Goal: Find specific page/section: Find specific page/section

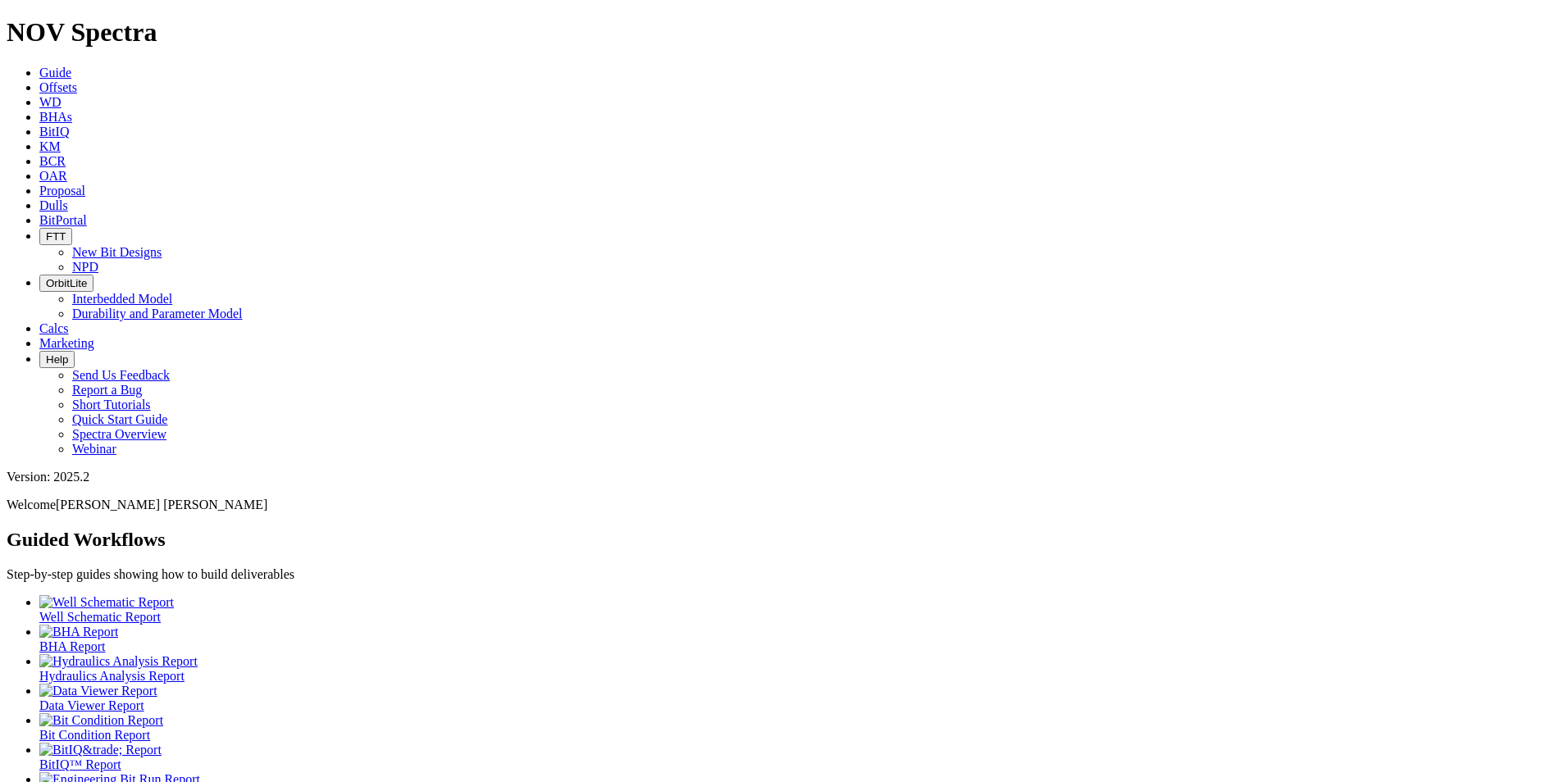
click at [40, 198] on icon at bounding box center [40, 205] width 0 height 14
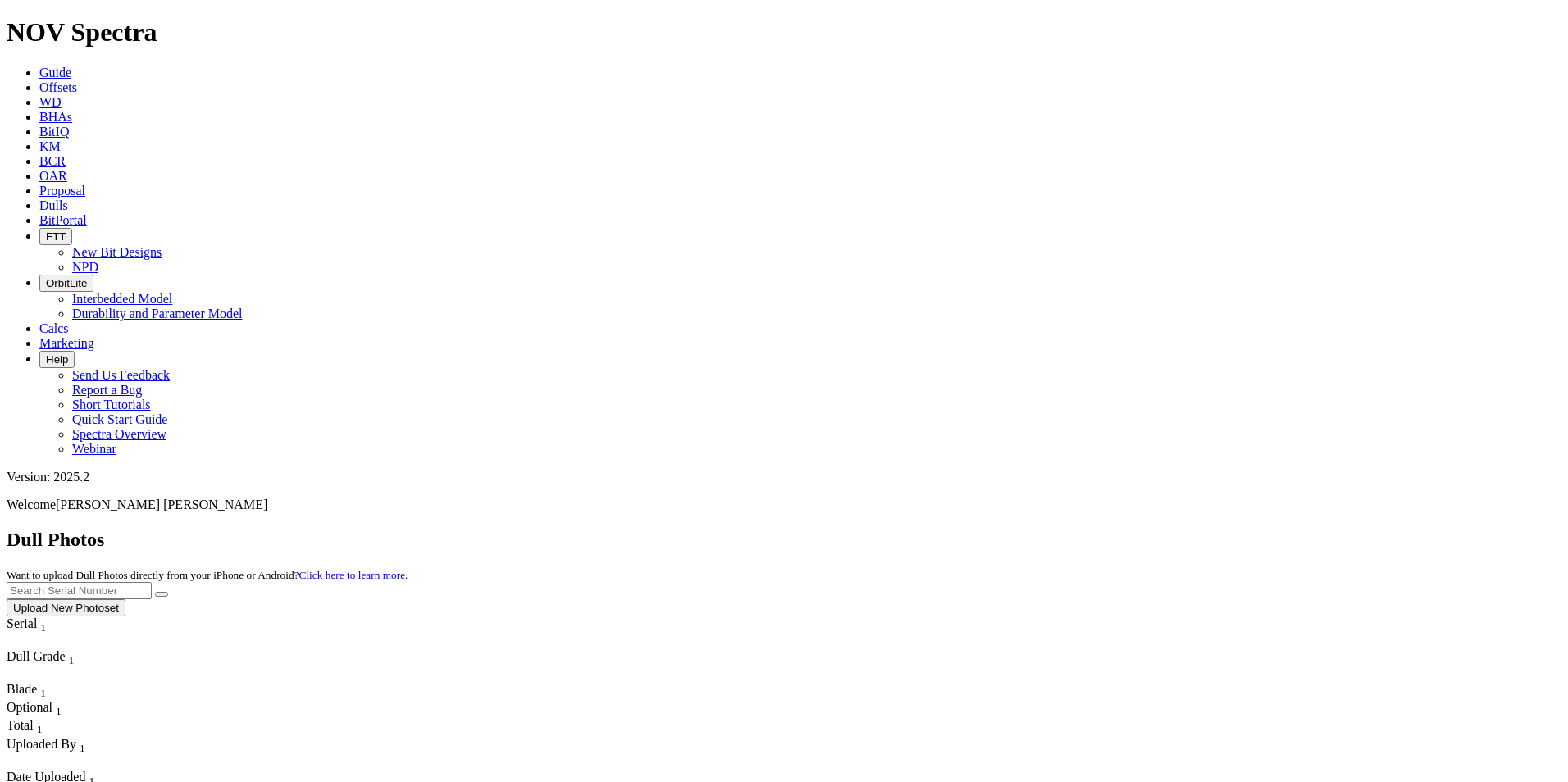
click at [152, 582] on input "text" at bounding box center [79, 591] width 145 height 17
type input "A320085"
click at [155, 592] on button "submit" at bounding box center [162, 595] width 13 height 5
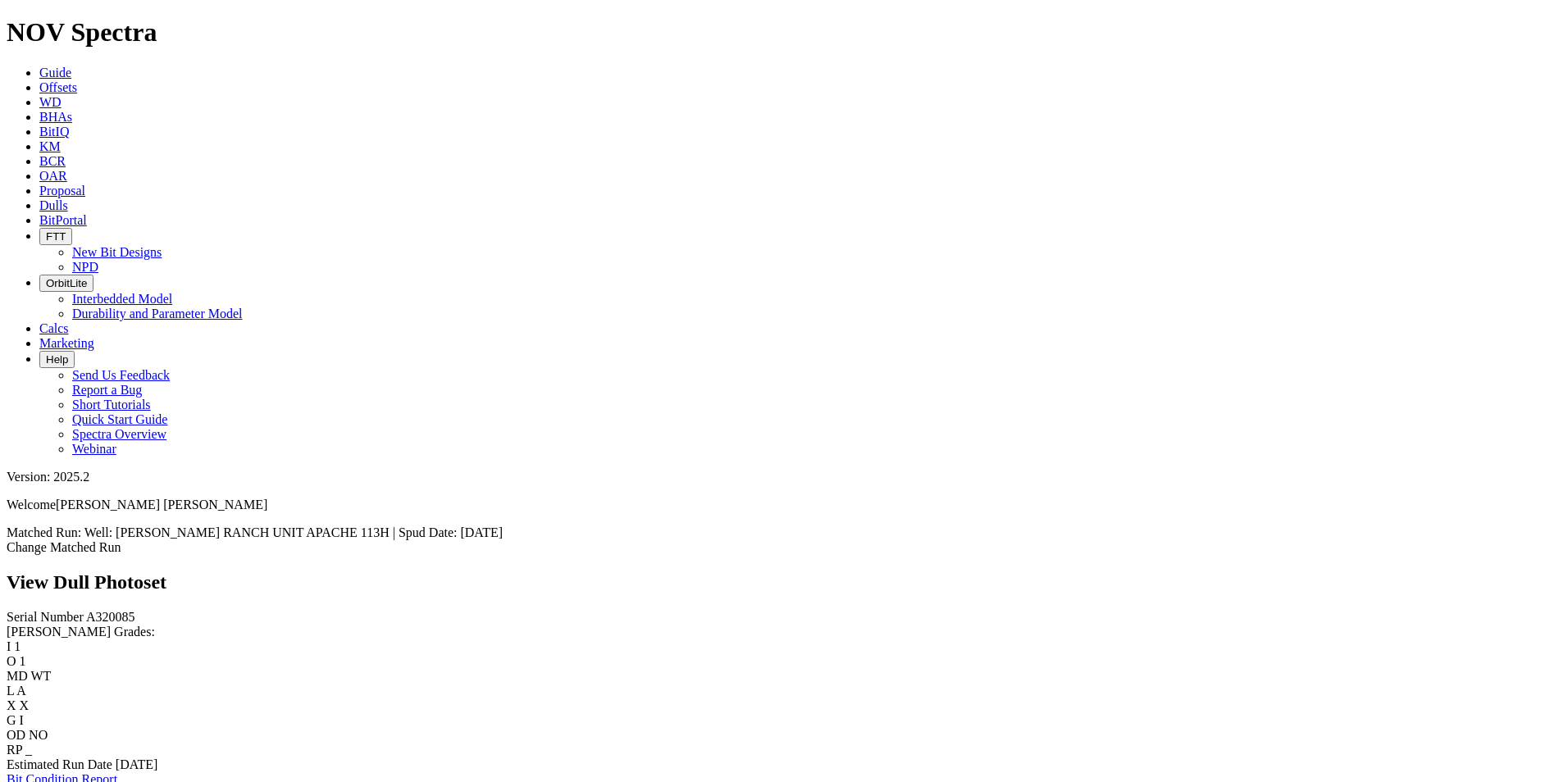
scroll to position [1722, 0]
drag, startPoint x: 1367, startPoint y: 390, endPoint x: 1371, endPoint y: 354, distance: 36.2
drag, startPoint x: 1365, startPoint y: 388, endPoint x: 1255, endPoint y: 367, distance: 112.0
